Goal: Task Accomplishment & Management: Use online tool/utility

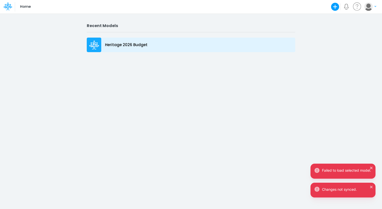
click at [137, 44] on p "Heritage 2026 Budget" at bounding box center [126, 45] width 43 height 6
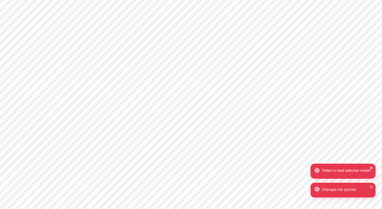
click at [372, 166] on icon "close" at bounding box center [371, 167] width 3 height 3
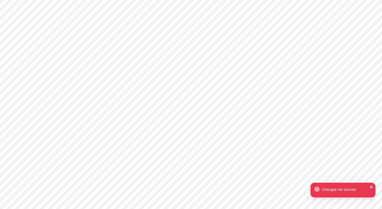
click at [372, 187] on icon "close" at bounding box center [372, 187] width 4 height 4
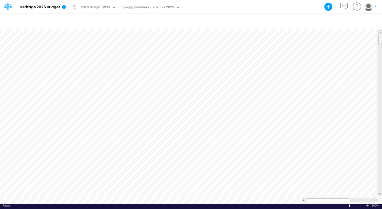
scroll to position [2, 0]
drag, startPoint x: 381, startPoint y: 39, endPoint x: 380, endPoint y: 61, distance: 21.8
click at [380, 61] on div at bounding box center [381, 60] width 4 height 12
click at [376, 97] on tr at bounding box center [191, 112] width 382 height 168
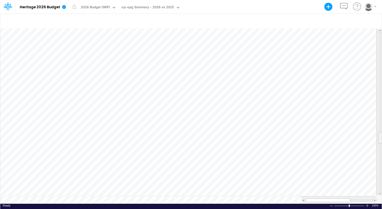
click at [376, 137] on tr at bounding box center [191, 112] width 382 height 168
drag, startPoint x: 380, startPoint y: 132, endPoint x: 380, endPoint y: 144, distance: 11.8
click at [380, 144] on div at bounding box center [381, 149] width 4 height 12
drag, startPoint x: 380, startPoint y: 146, endPoint x: 380, endPoint y: 157, distance: 10.8
click at [380, 157] on div at bounding box center [381, 160] width 4 height 12
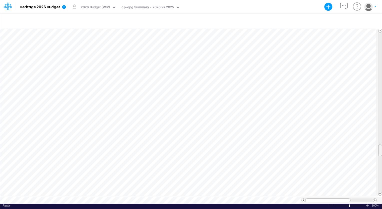
drag, startPoint x: 379, startPoint y: 157, endPoint x: 382, endPoint y: 147, distance: 10.6
click at [382, 147] on div "Created with Highcharts 10.3.2 Paste Cut Copy AutoFill 6105-0000 Management Sup…" at bounding box center [191, 110] width 382 height 195
drag, startPoint x: 380, startPoint y: 147, endPoint x: 383, endPoint y: 137, distance: 10.9
click at [382, 137] on html "Model Heritage 2026 Budget Export Excel Scenario 2026 Budget (WIP) View op-opg …" at bounding box center [191, 104] width 382 height 209
drag, startPoint x: 380, startPoint y: 135, endPoint x: 380, endPoint y: 132, distance: 3.0
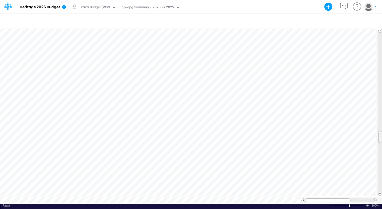
click at [380, 132] on div at bounding box center [381, 136] width 4 height 12
drag, startPoint x: 379, startPoint y: 132, endPoint x: 381, endPoint y: 119, distance: 13.1
click at [381, 119] on div at bounding box center [381, 123] width 4 height 12
drag, startPoint x: 380, startPoint y: 122, endPoint x: 383, endPoint y: 24, distance: 97.9
click at [382, 24] on html "Model Heritage 2026 Budget Export Excel Scenario 2026 Budget (WIP) View op-opg …" at bounding box center [191, 104] width 382 height 209
